Goal: Use online tool/utility: Utilize a website feature to perform a specific function

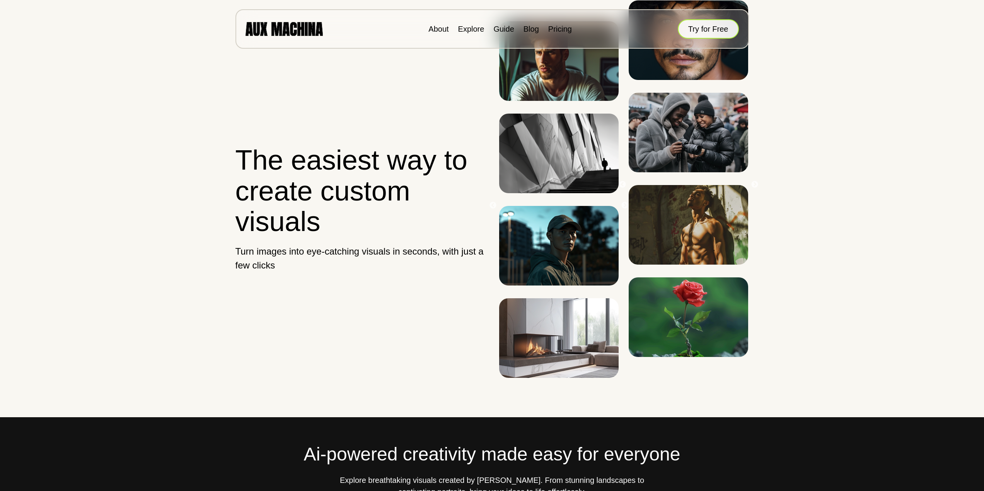
click at [696, 25] on button "Try for Free" at bounding box center [708, 28] width 61 height 19
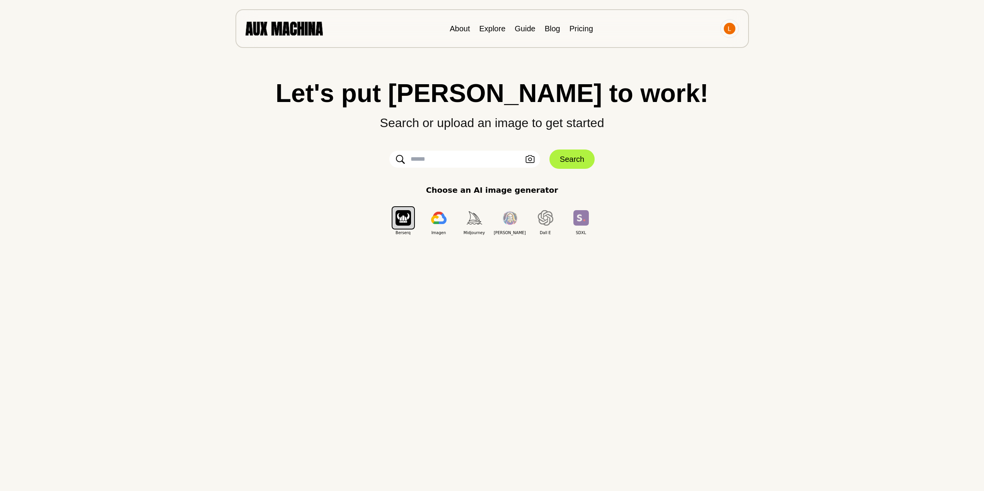
click at [445, 161] on input "text" at bounding box center [464, 159] width 151 height 17
type input "**********"
click at [579, 161] on button "Search" at bounding box center [571, 159] width 45 height 19
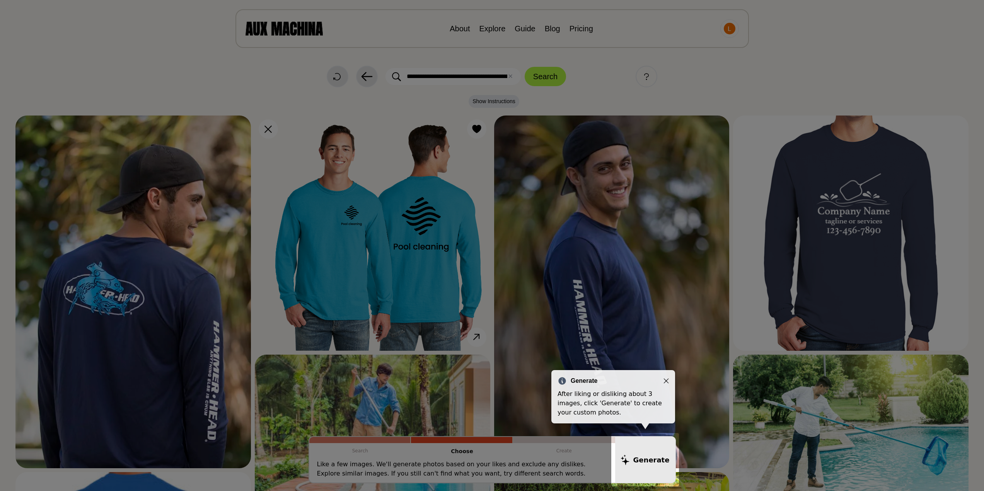
click at [666, 383] on icon "Close" at bounding box center [666, 381] width 5 height 5
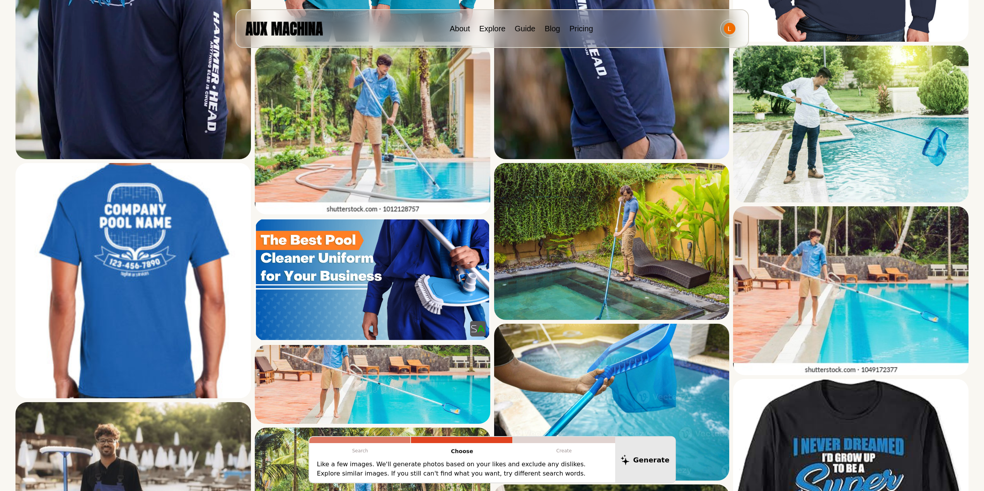
scroll to position [155, 0]
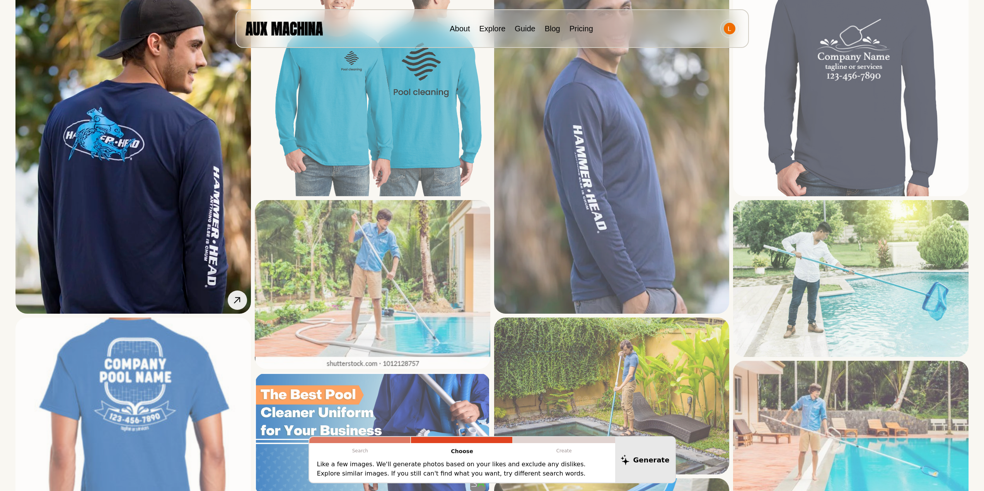
click at [174, 222] on img at bounding box center [132, 137] width 235 height 353
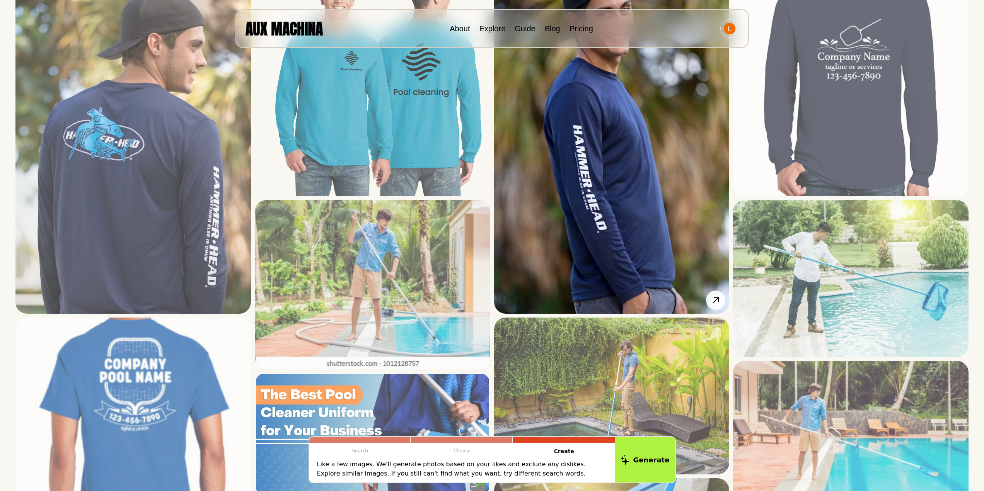
click at [551, 225] on img at bounding box center [611, 137] width 235 height 353
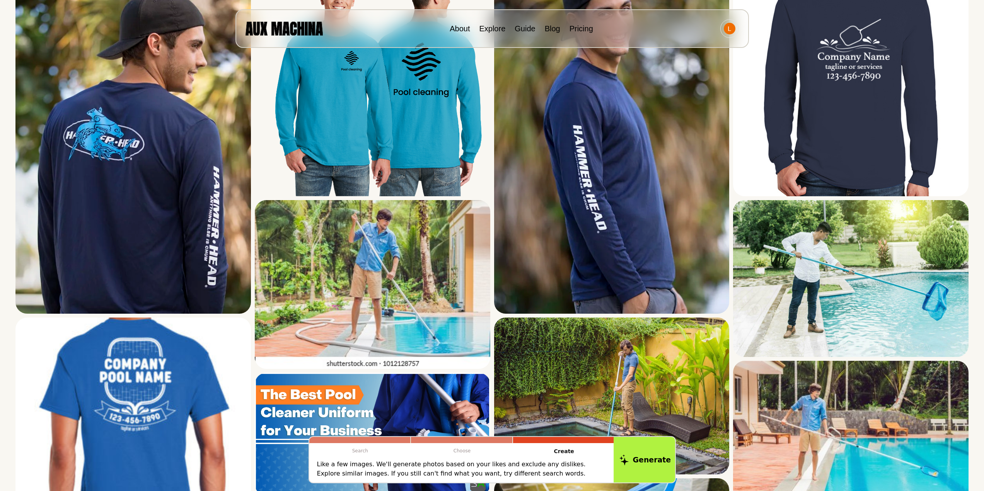
click at [636, 462] on button "Generate" at bounding box center [645, 460] width 63 height 48
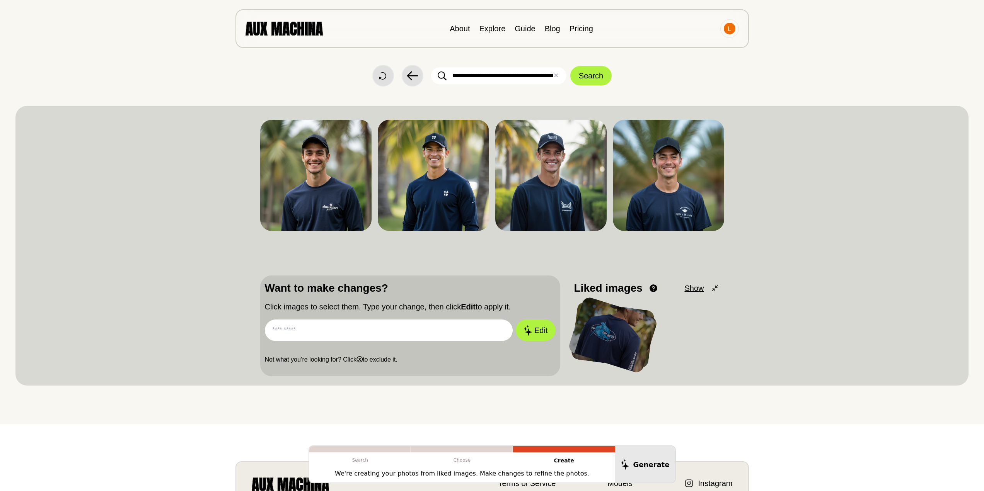
scroll to position [0, 0]
